Goal: Task Accomplishment & Management: Manage account settings

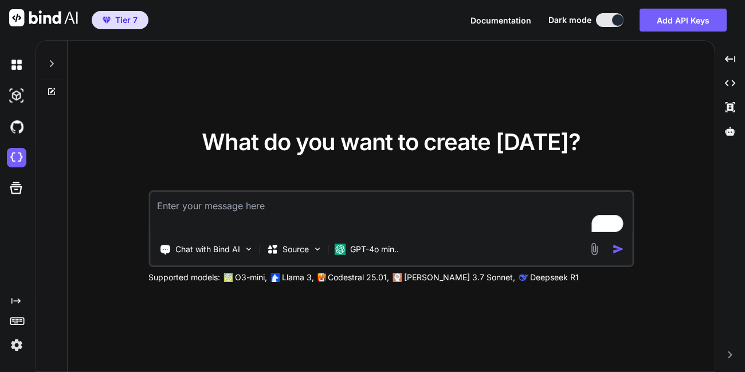
click at [10, 344] on img at bounding box center [16, 344] width 19 height 19
type textarea "x"
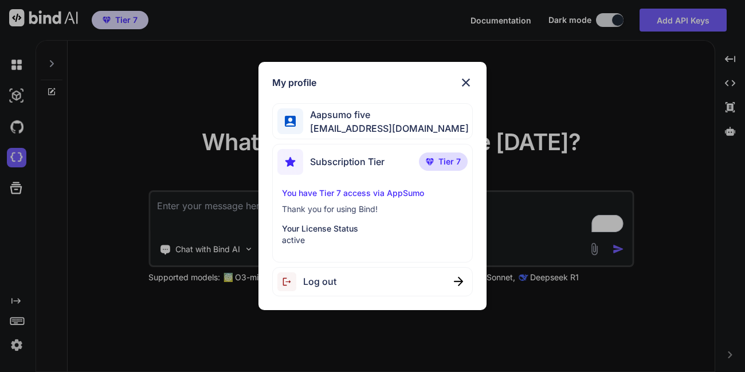
click at [154, 288] on div "My profile Aapsumo five appsumo_5@yopmail.com Subscription Tier Tier 7 You have…" at bounding box center [372, 186] width 745 height 372
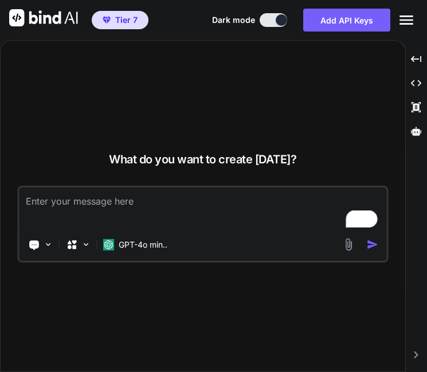
type textarea "x"
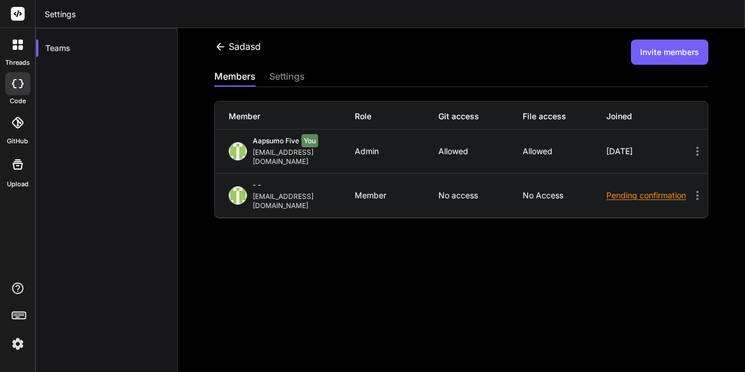
click at [223, 50] on icon at bounding box center [220, 47] width 12 height 12
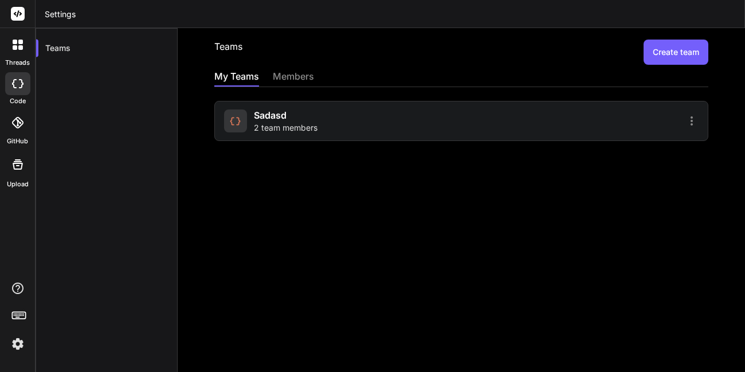
click at [688, 52] on button "Create team" at bounding box center [676, 52] width 65 height 25
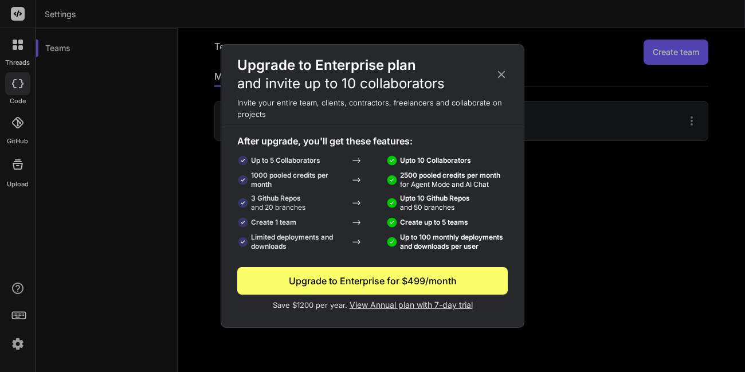
click at [505, 70] on icon at bounding box center [501, 74] width 13 height 13
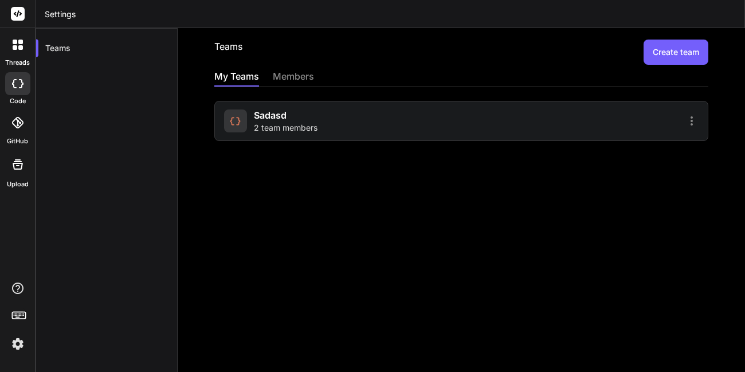
click at [685, 123] on icon at bounding box center [692, 121] width 14 height 14
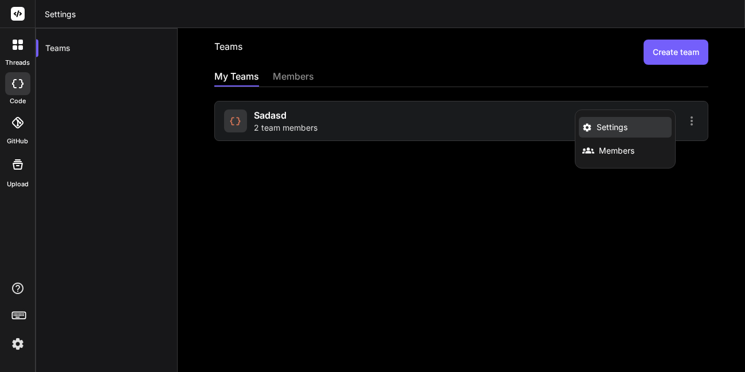
click at [597, 128] on span "Settings" at bounding box center [612, 127] width 31 height 11
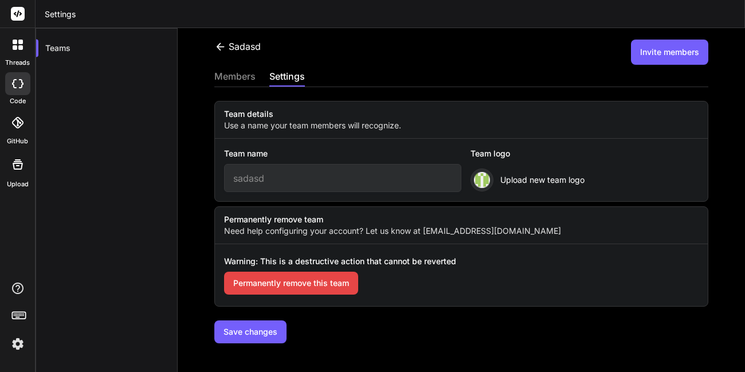
click at [292, 293] on button "Permanently remove this team" at bounding box center [291, 283] width 134 height 23
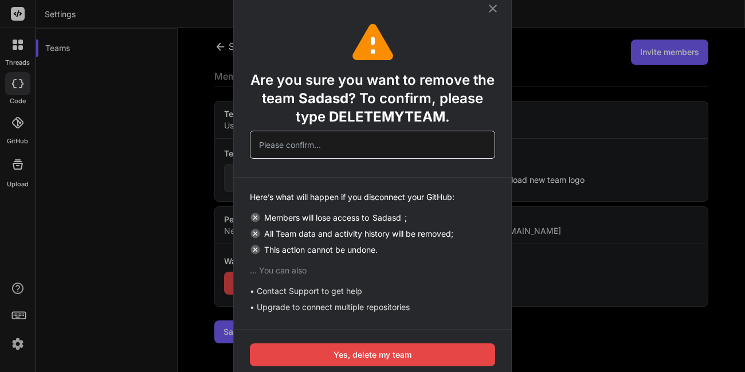
click at [370, 118] on span "DELETEMYTEAM" at bounding box center [387, 116] width 116 height 17
copy span "DELETEMYTEAM"
paste input "DELETEMYTEAM"
click at [328, 150] on input "text" at bounding box center [372, 145] width 245 height 28
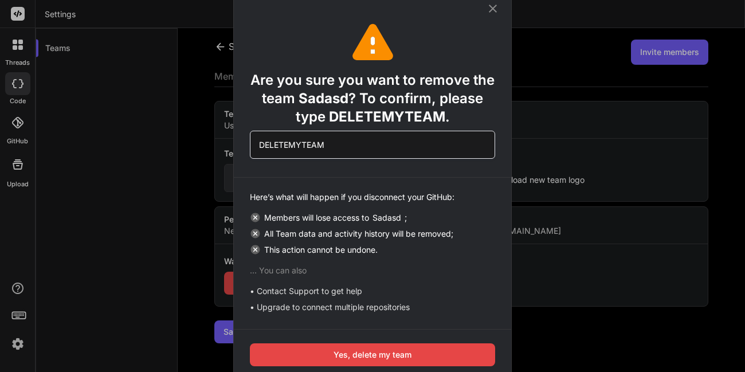
type input "DELETEMYTEAM"
click at [352, 347] on button "Yes, delete my team" at bounding box center [372, 354] width 245 height 23
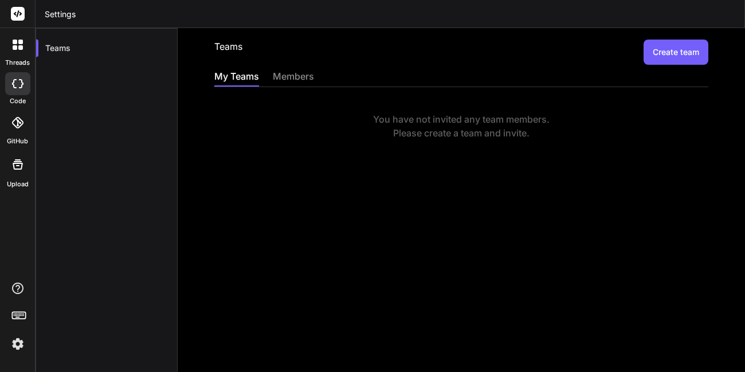
click at [663, 48] on button "Create team" at bounding box center [676, 52] width 65 height 25
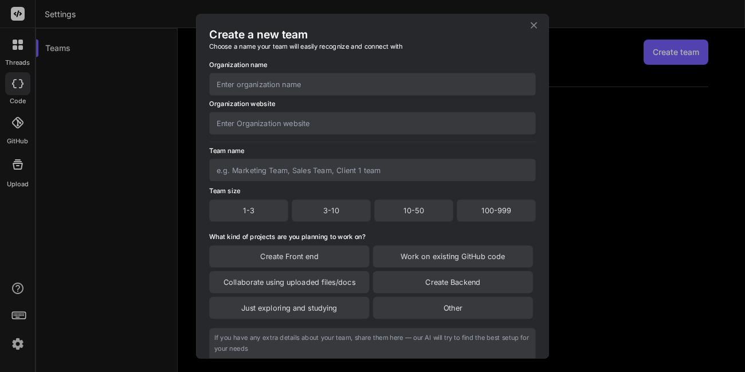
click at [420, 77] on input "text" at bounding box center [372, 84] width 327 height 22
type input "Dev team"
type input "Org"
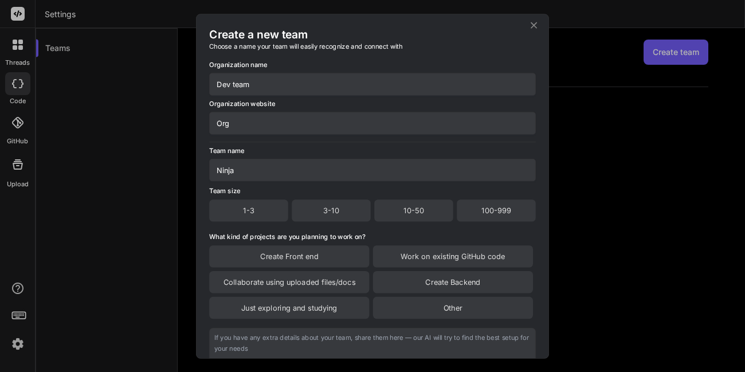
type input "Ninja"
click at [324, 212] on div "3-10" at bounding box center [331, 211] width 79 height 22
click at [451, 263] on div "Work on existing GitHub code" at bounding box center [453, 257] width 160 height 22
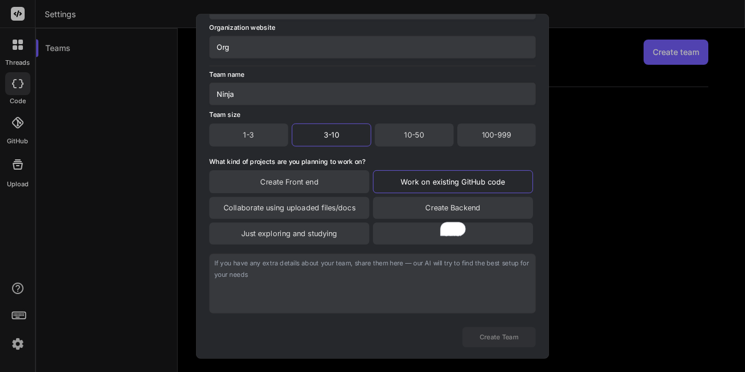
scroll to position [97, 0]
click at [412, 256] on textarea "To enrich screen reader interactions, please activate Accessibility in Grammarl…" at bounding box center [372, 282] width 327 height 60
click at [305, 208] on div "Collaborate using uploaded files/docs" at bounding box center [289, 206] width 160 height 22
click at [357, 270] on textarea "To enrich screen reader interactions, please activate Accessibility in Grammarl…" at bounding box center [372, 283] width 327 height 60
click at [495, 342] on button "Create Team" at bounding box center [499, 336] width 73 height 20
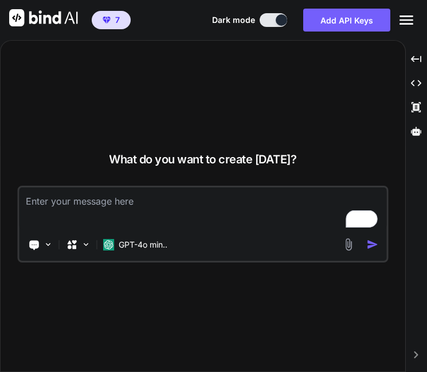
type textarea "x"
